Goal: Navigation & Orientation: Find specific page/section

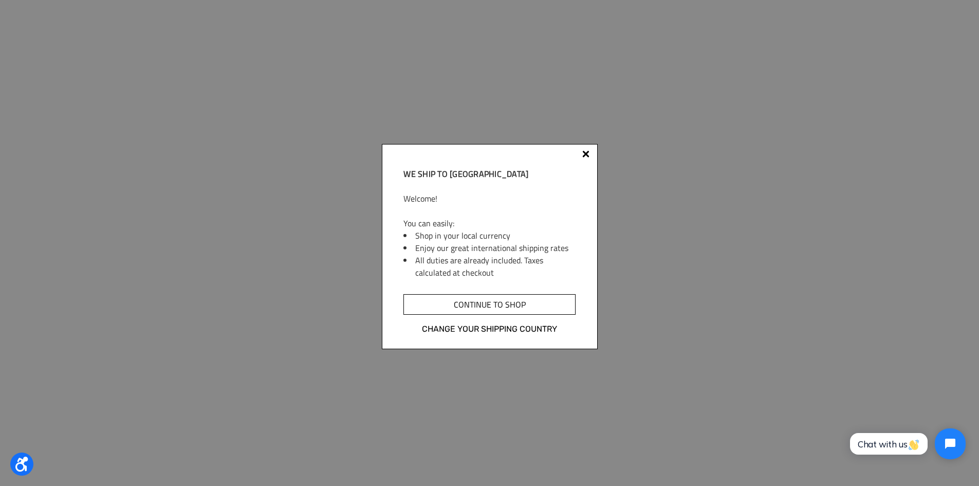
click at [484, 304] on input "Continue to shop" at bounding box center [489, 304] width 172 height 21
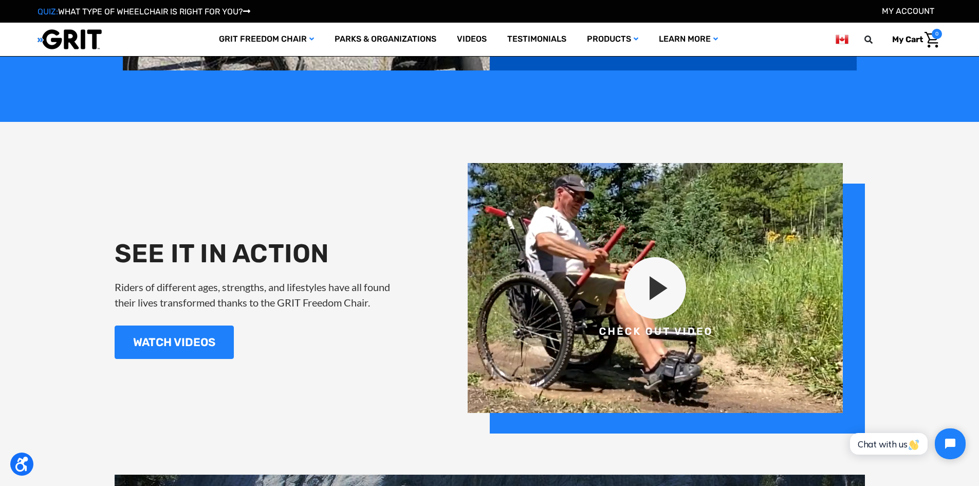
scroll to position [1182, 0]
click at [666, 289] on img at bounding box center [666, 297] width 397 height 270
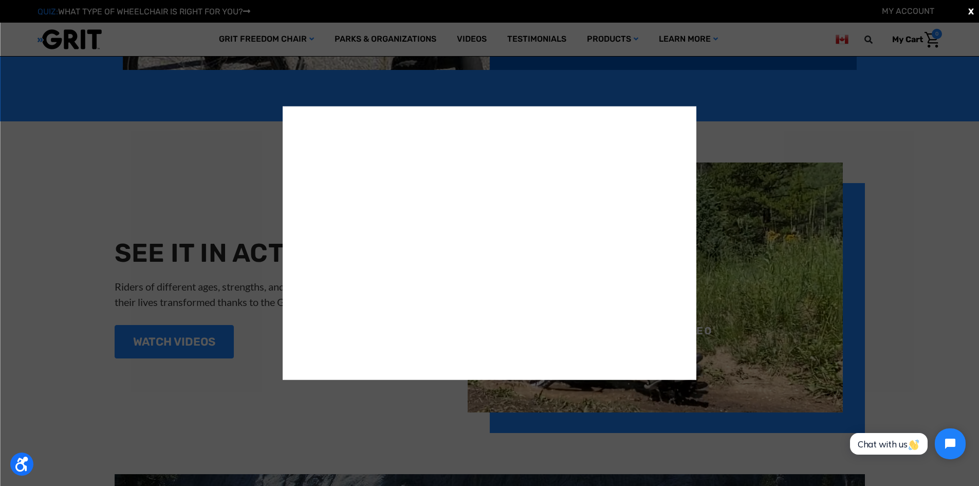
click at [945, 245] on div "X" at bounding box center [489, 243] width 979 height 486
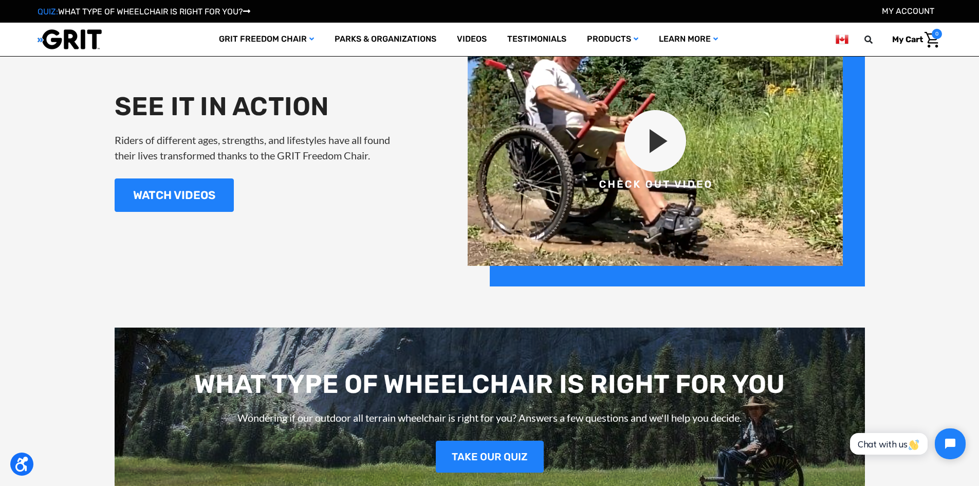
scroll to position [1161, 0]
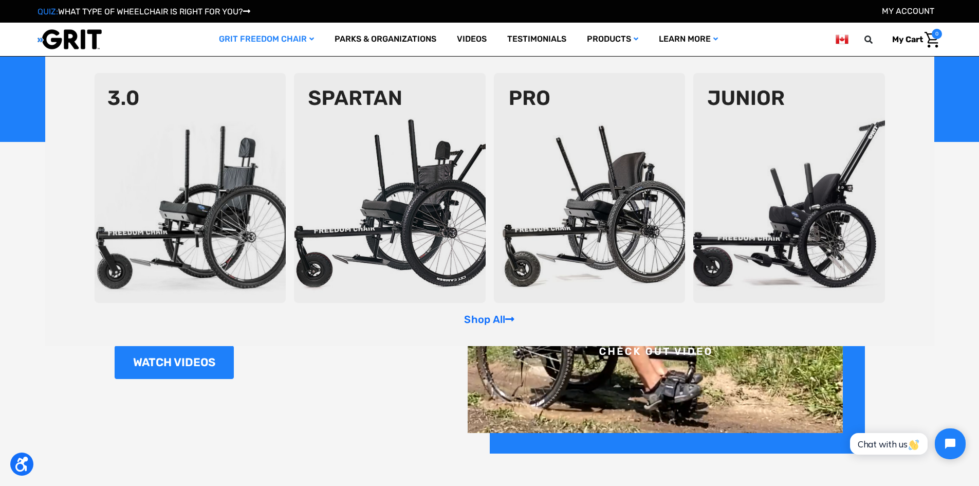
click at [747, 207] on img at bounding box center [789, 188] width 192 height 230
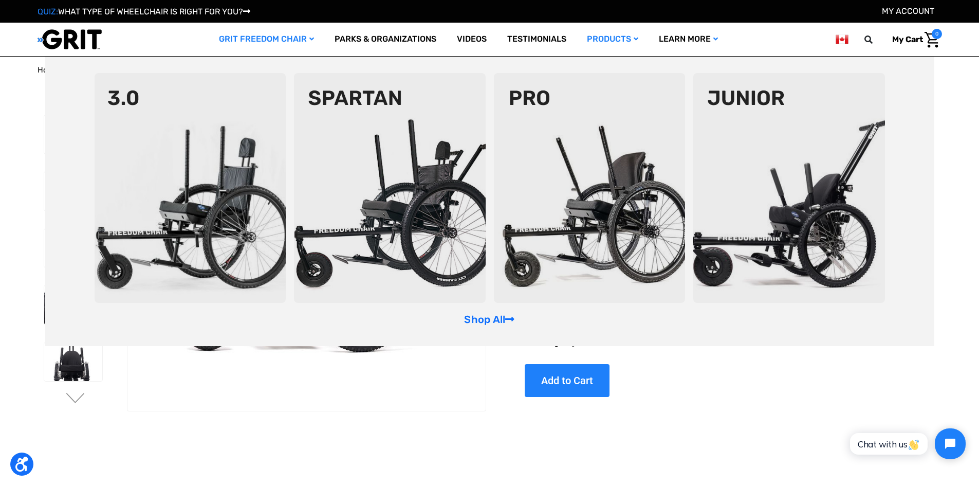
click at [202, 139] on img at bounding box center [191, 188] width 192 height 230
click at [410, 187] on img at bounding box center [390, 188] width 192 height 230
